Goal: Feedback & Contribution: Submit feedback/report problem

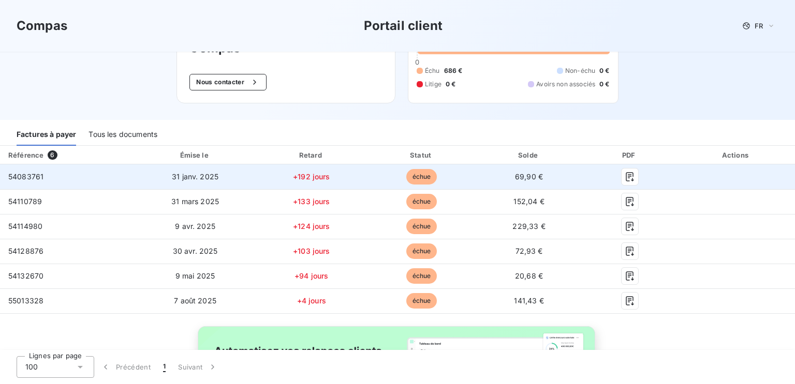
scroll to position [65, 0]
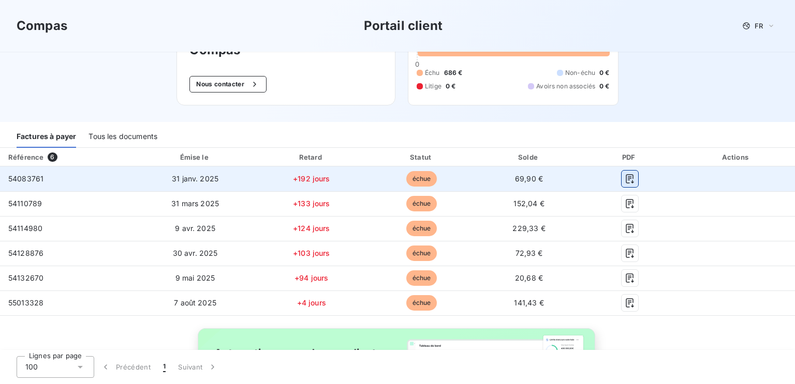
click at [631, 176] on icon "button" at bounding box center [630, 179] width 10 height 10
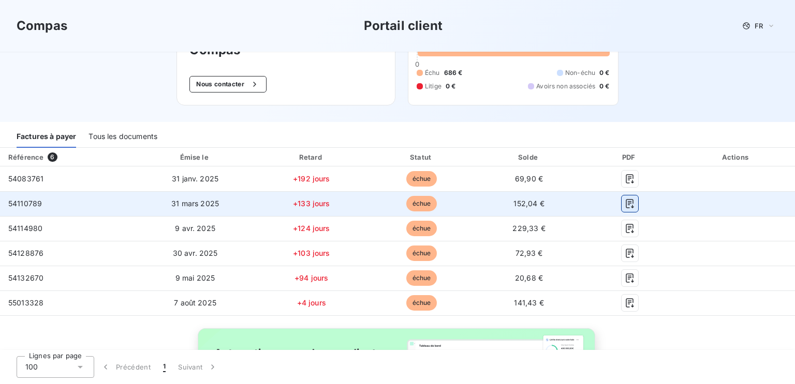
click at [627, 200] on icon "button" at bounding box center [630, 204] width 10 height 10
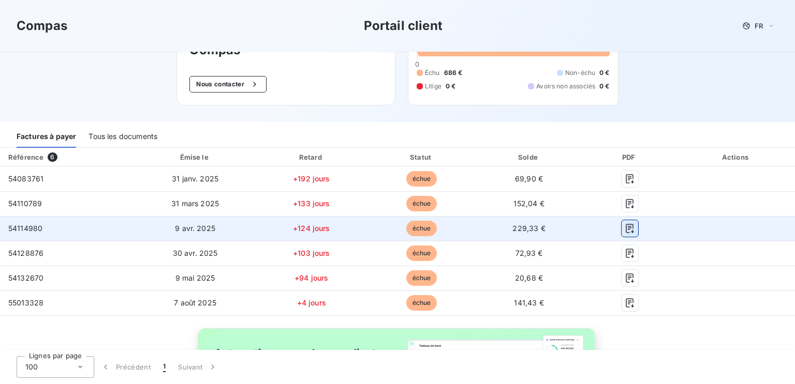
click at [627, 229] on icon "button" at bounding box center [630, 228] width 8 height 9
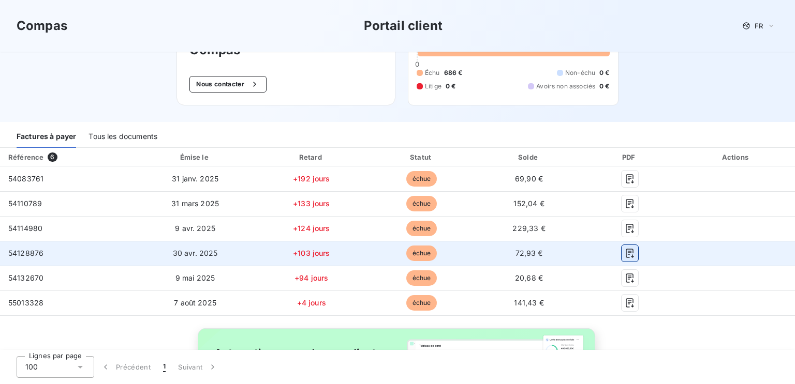
click at [629, 252] on icon "button" at bounding box center [630, 253] width 8 height 9
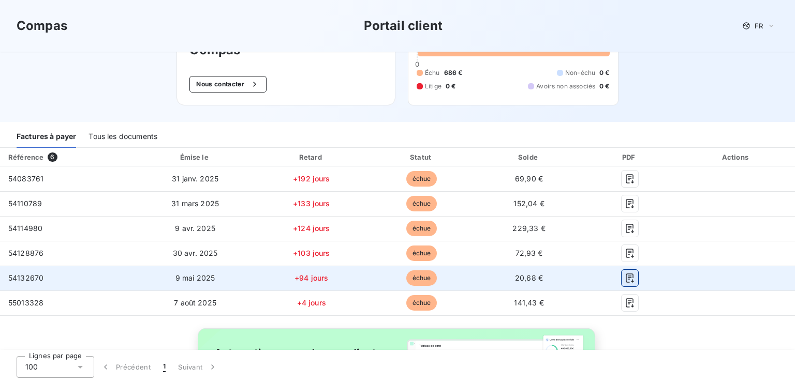
click at [630, 275] on icon "button" at bounding box center [630, 278] width 10 height 10
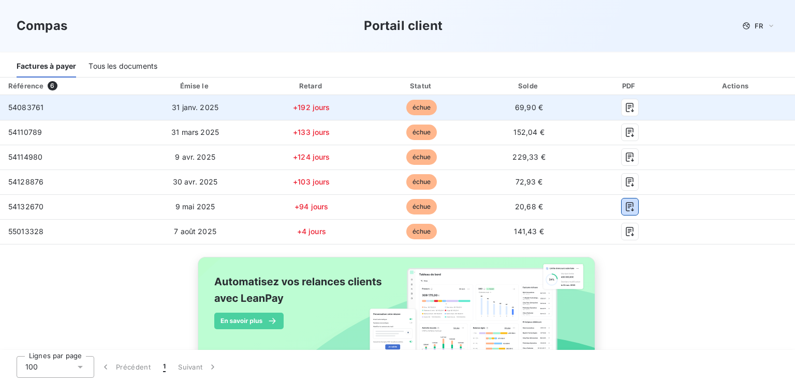
scroll to position [169, 0]
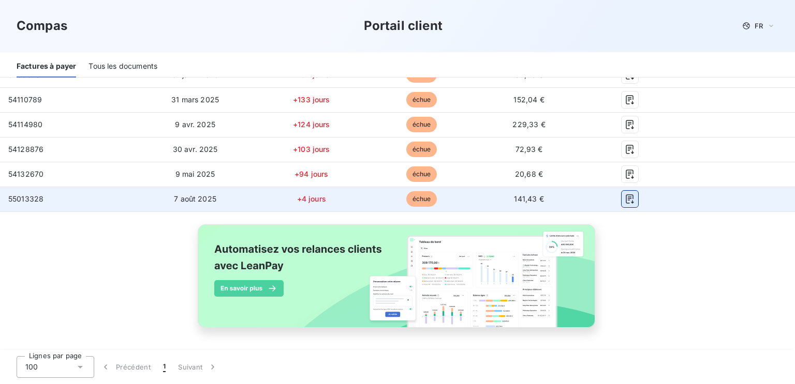
click at [628, 198] on icon "button" at bounding box center [630, 199] width 8 height 9
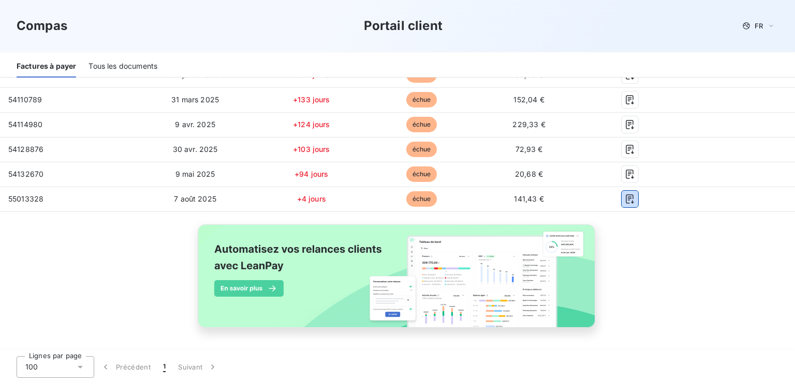
scroll to position [0, 0]
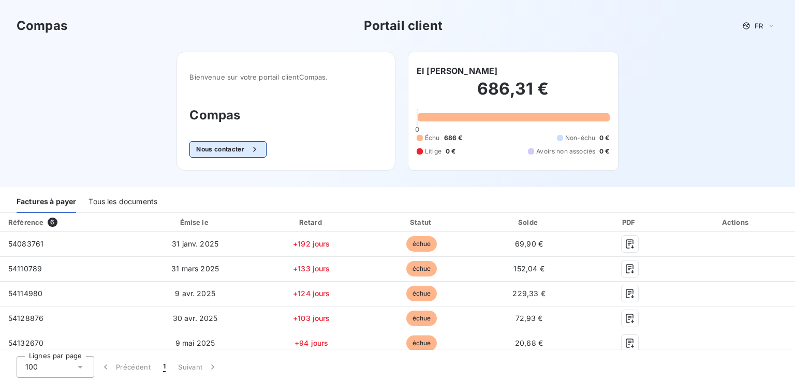
click at [221, 148] on button "Nous contacter" at bounding box center [227, 149] width 77 height 17
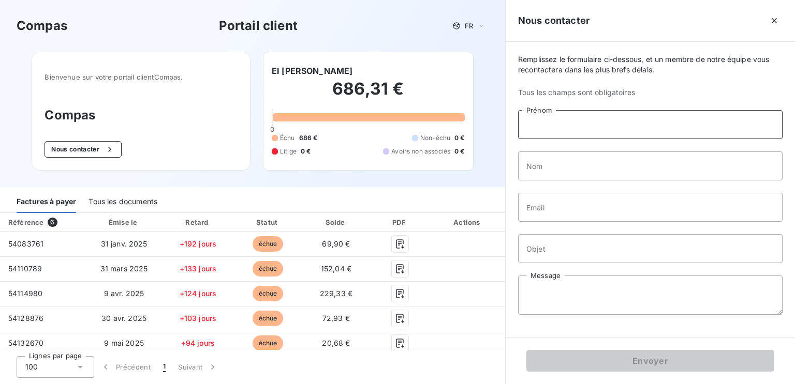
click at [571, 130] on input "Prénom" at bounding box center [650, 124] width 264 height 29
type input "[PERSON_NAME]"
type input "RAFFLIN"
type input "[EMAIL_ADDRESS][DOMAIN_NAME]"
click at [566, 252] on input "Objet" at bounding box center [650, 248] width 264 height 29
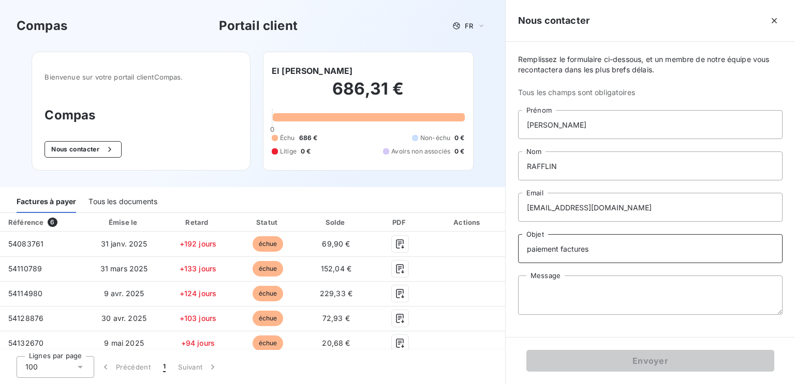
type input "paiement factures"
click at [615, 282] on textarea "Message" at bounding box center [650, 295] width 264 height 39
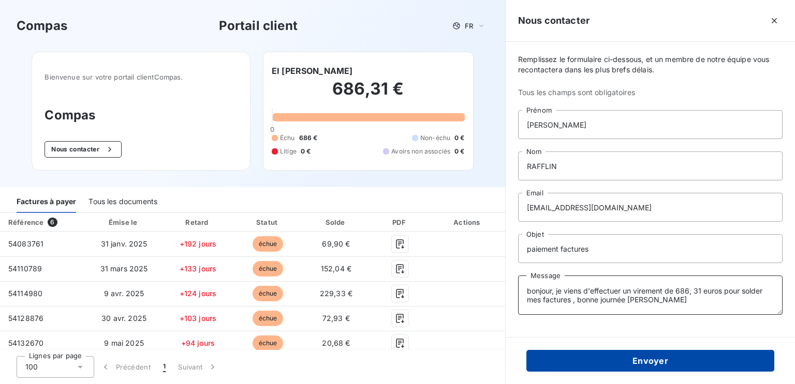
type textarea "bonjour, je viens d'effectuer un virement de 686, 31 euros pour solder mes fact…"
click at [657, 360] on button "Envoyer" at bounding box center [650, 361] width 248 height 22
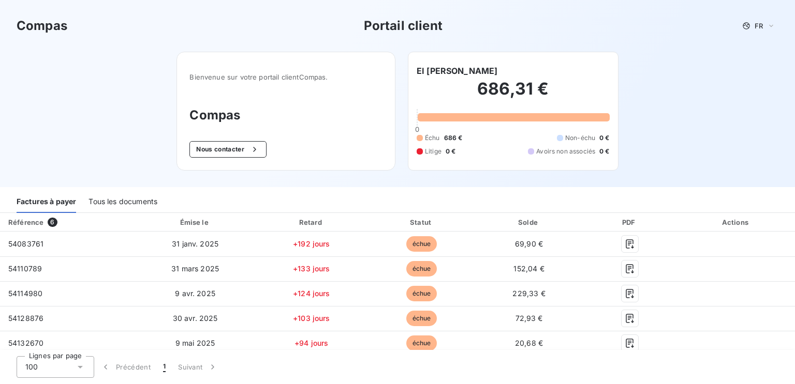
click at [665, 63] on div "Compas Portail client FR Bienvenue sur votre portail client Compas . Compas Nou…" at bounding box center [397, 93] width 795 height 187
